Goal: Register for event/course

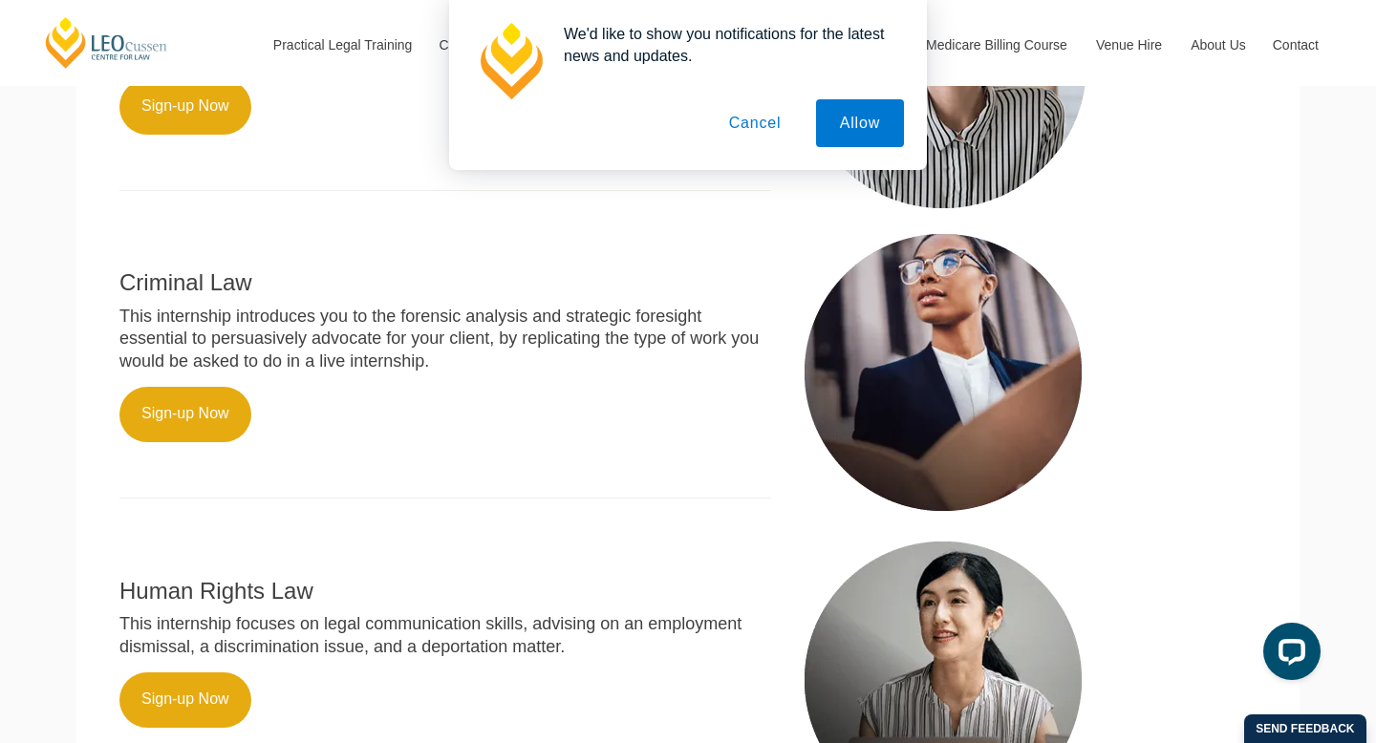
scroll to position [911, 0]
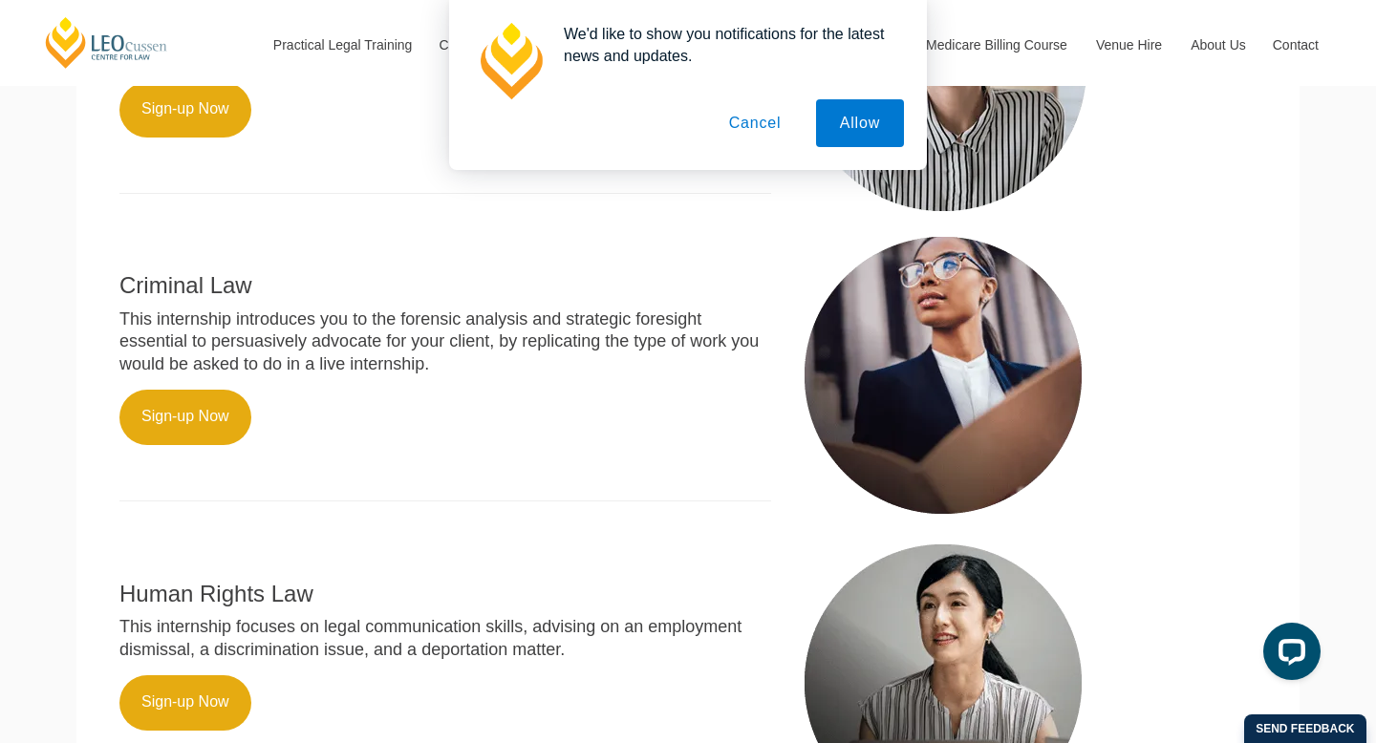
click at [761, 133] on button "Cancel" at bounding box center [755, 123] width 100 height 48
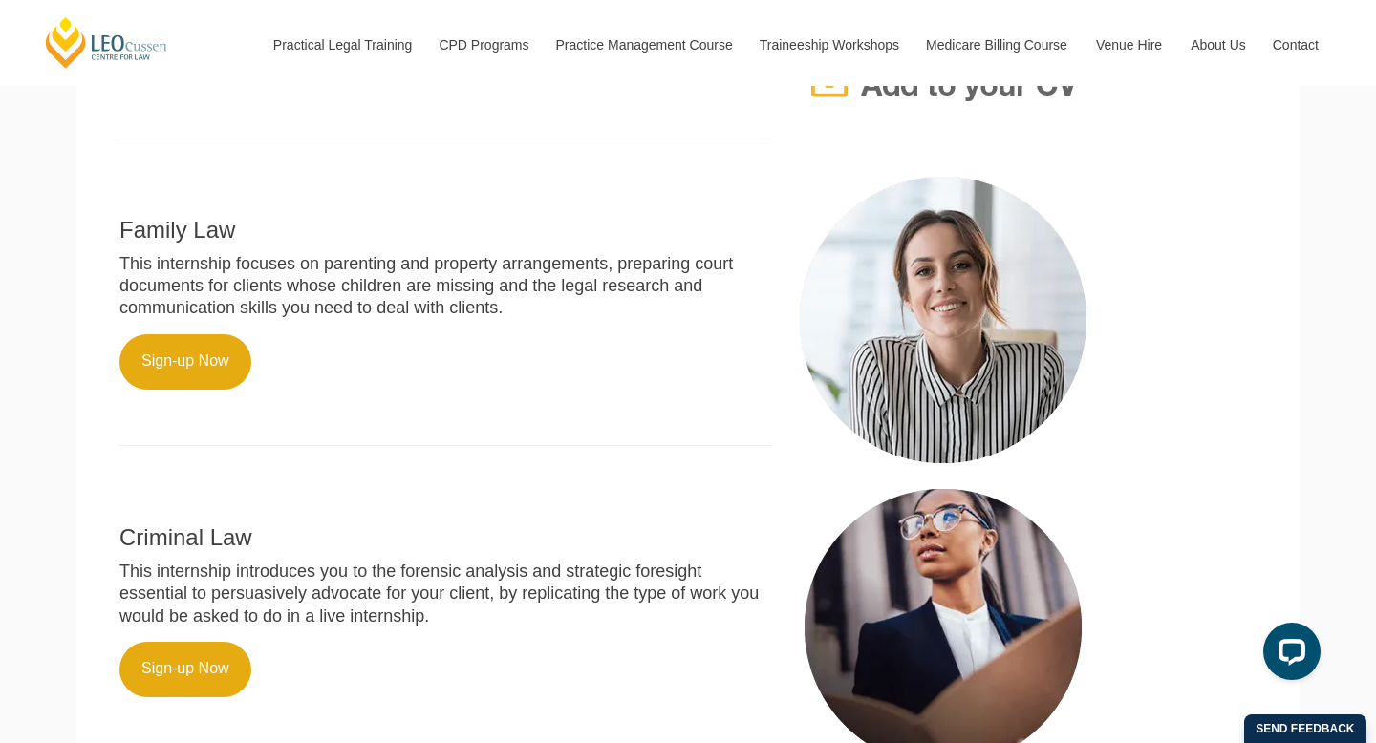
scroll to position [751, 0]
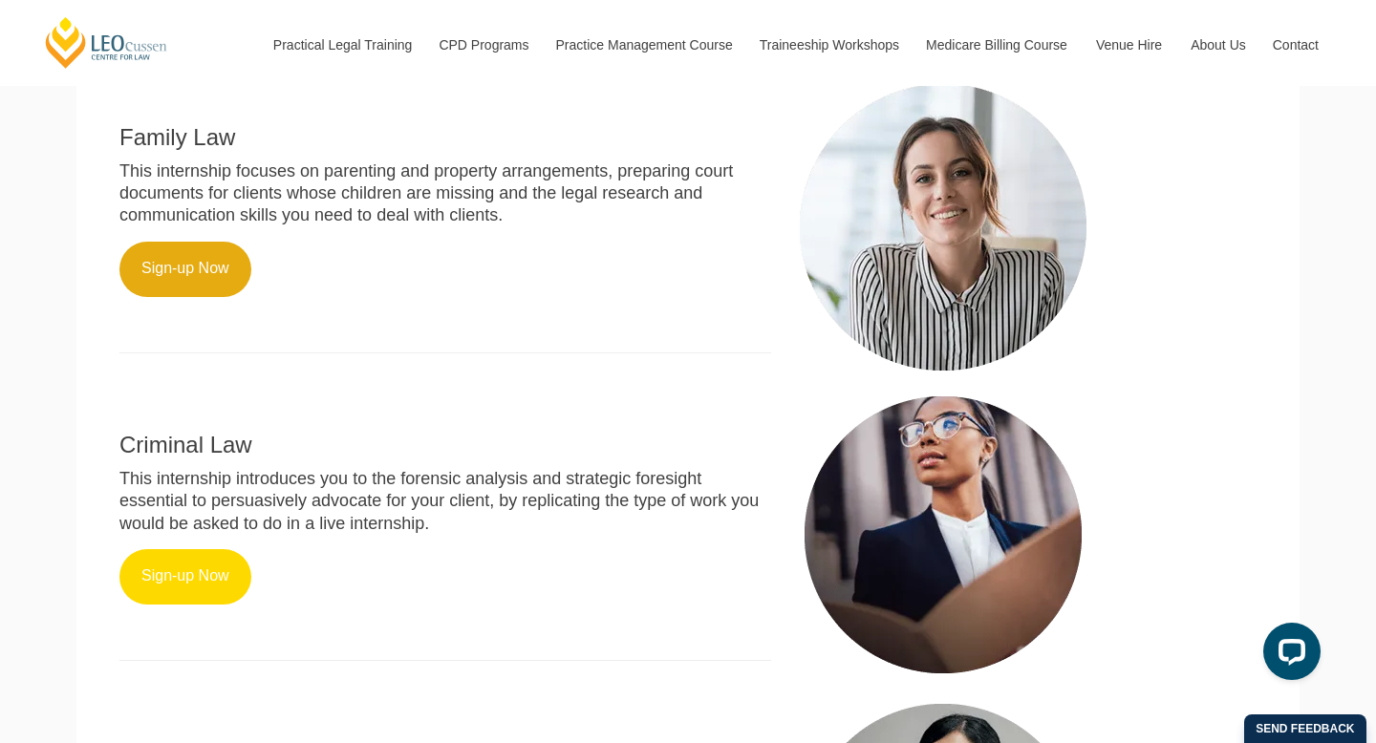
click at [196, 549] on link "Sign-up Now" at bounding box center [185, 576] width 132 height 55
